Goal: Information Seeking & Learning: Learn about a topic

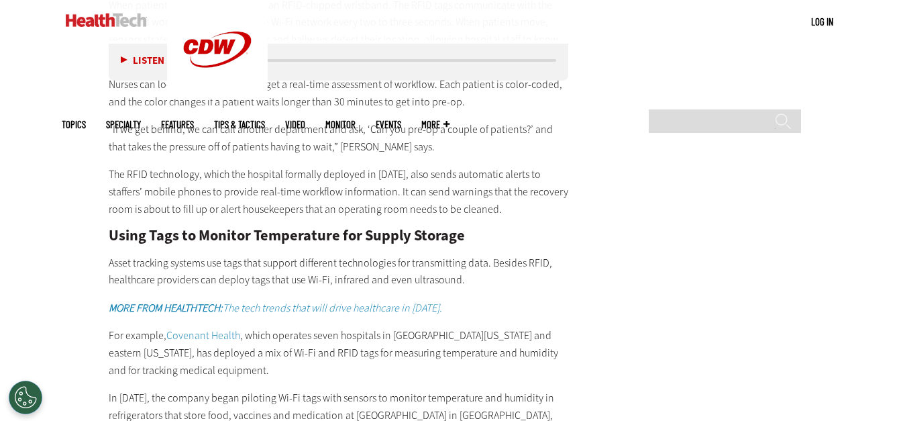
scroll to position [2304, 0]
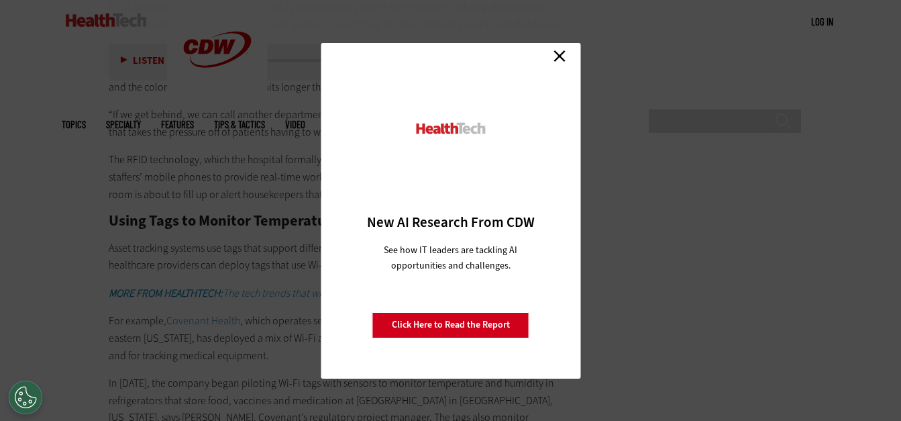
click at [554, 54] on link "Close" at bounding box center [560, 56] width 20 height 20
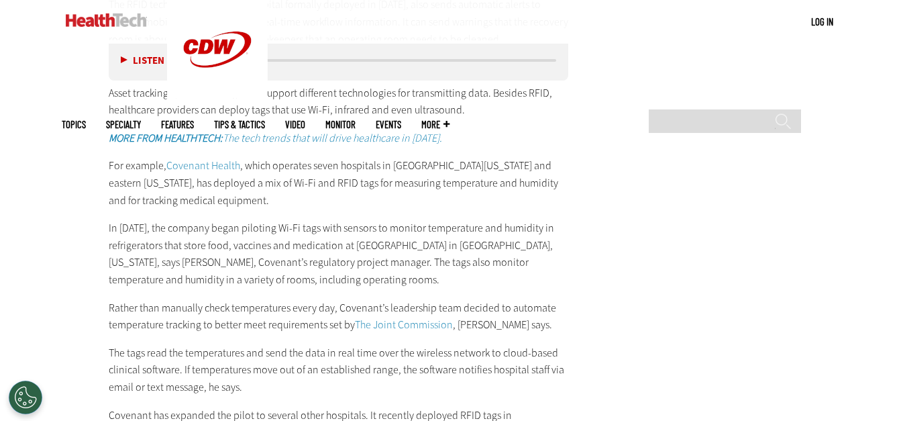
scroll to position [2483, 0]
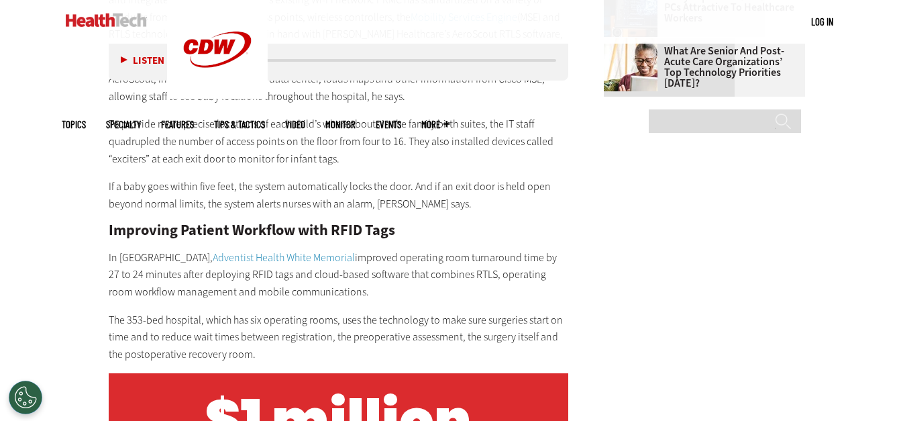
scroll to position [1941, 0]
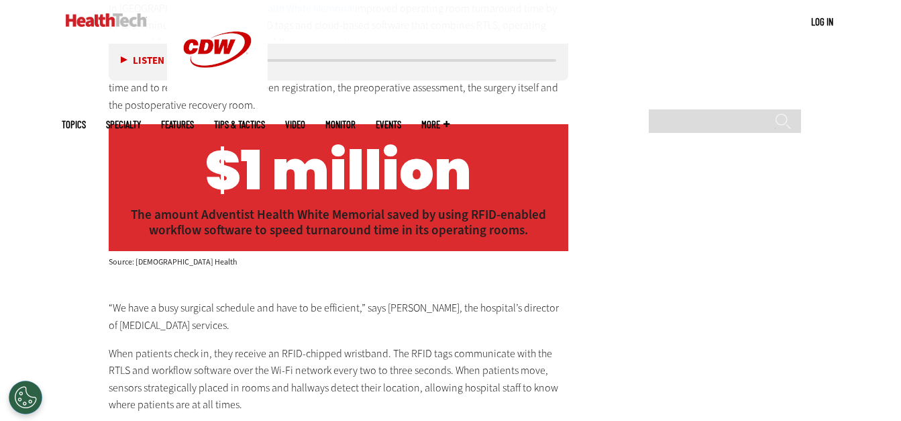
click at [642, 213] on main "Home » Management Close New AI Research From CDW See how IT leaders are tacklin…" at bounding box center [451, 45] width 778 height 3103
click at [747, 242] on main "Home » Management Close New AI Research From CDW See how IT leaders are tacklin…" at bounding box center [451, 45] width 778 height 3103
click at [740, 174] on main "Home » Management Close New AI Research From CDW See how IT leaders are tacklin…" at bounding box center [451, 45] width 778 height 3103
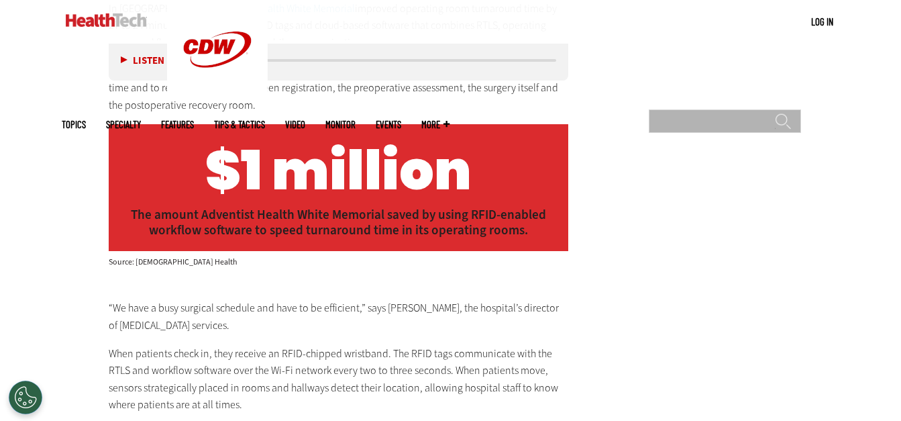
click at [764, 109] on input "Search" at bounding box center [725, 120] width 152 height 23
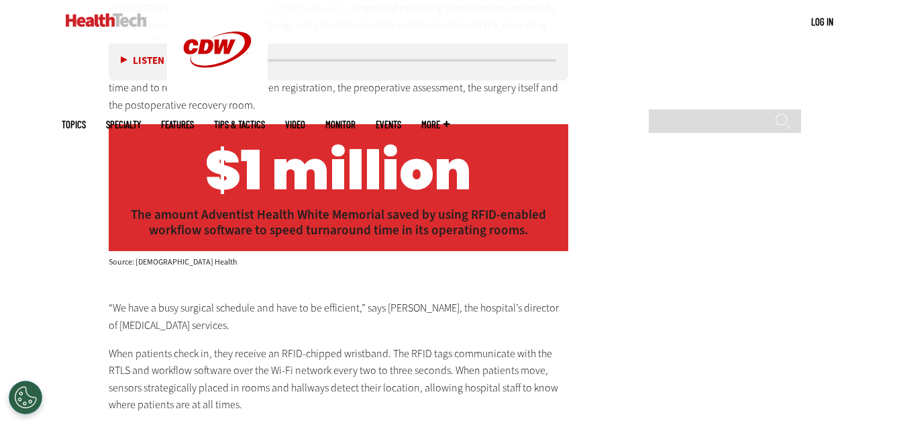
click at [648, 127] on main "Home » Management Close New AI Research From CDW See how IT leaders are tacklin…" at bounding box center [451, 45] width 778 height 3103
click at [660, 227] on main "Home » Management Close New AI Research From CDW See how IT leaders are tacklin…" at bounding box center [451, 45] width 778 height 3103
drag, startPoint x: 139, startPoint y: 200, endPoint x: 193, endPoint y: 206, distance: 54.0
click at [193, 258] on div "Source: [DEMOGRAPHIC_DATA] Health" at bounding box center [339, 262] width 460 height 8
click at [560, 217] on div "Listen Pause 08:07 [PERSON_NAME][GEOGRAPHIC_DATA] makes sure no newborn babies …" at bounding box center [339, 201] width 460 height 2749
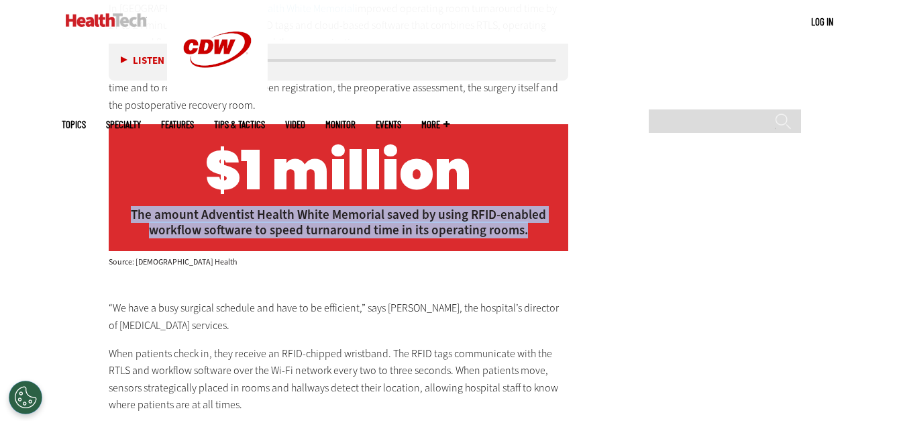
drag, startPoint x: 181, startPoint y: 162, endPoint x: 537, endPoint y: 182, distance: 356.9
click at [537, 207] on p "The amount Adventist Health White Memorial saved by using RFID-enabled workflow…" at bounding box center [339, 222] width 440 height 31
